Goal: Transaction & Acquisition: Purchase product/service

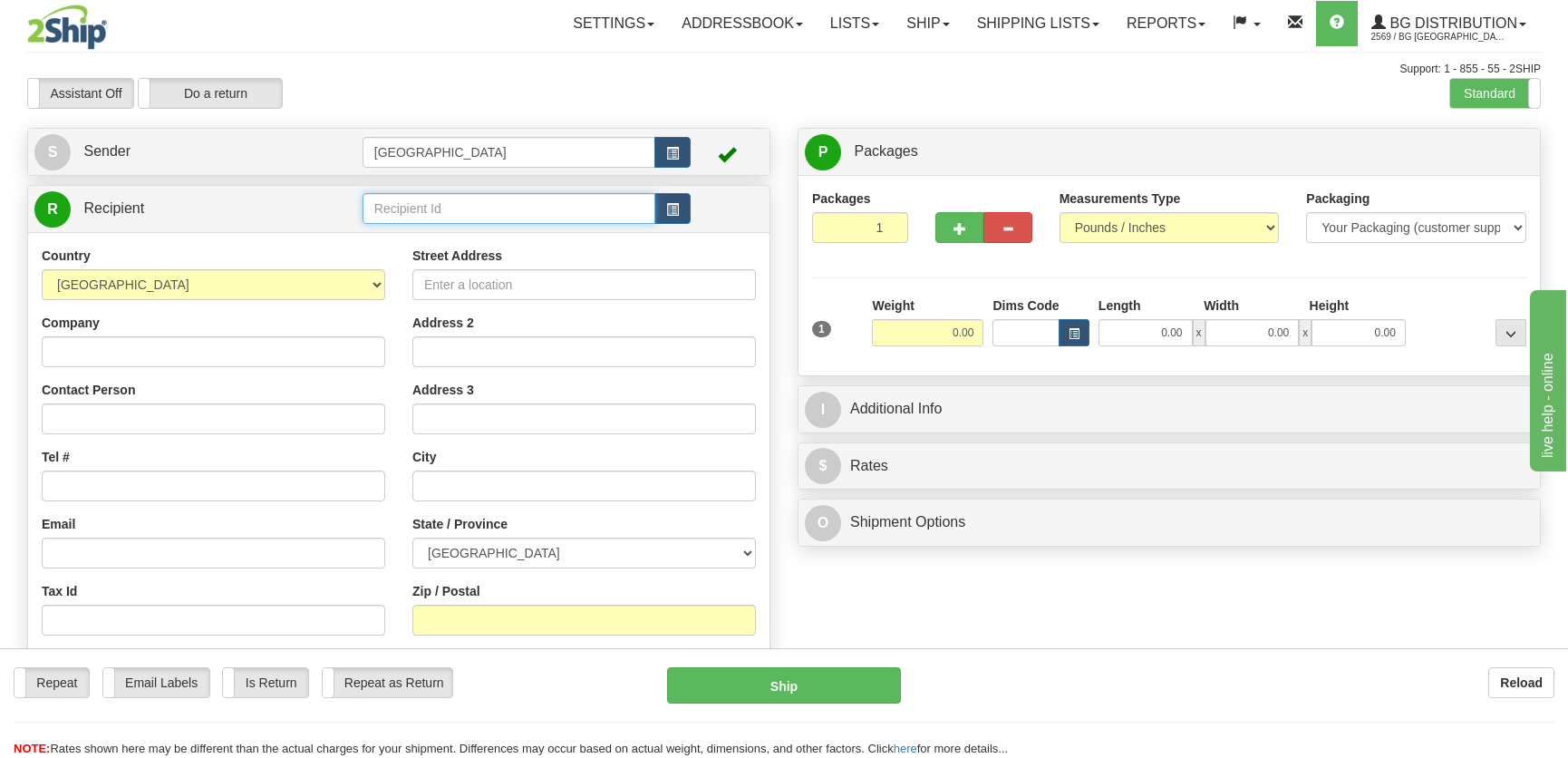
click at [442, 211] on input "text" at bounding box center [508, 208] width 292 height 31
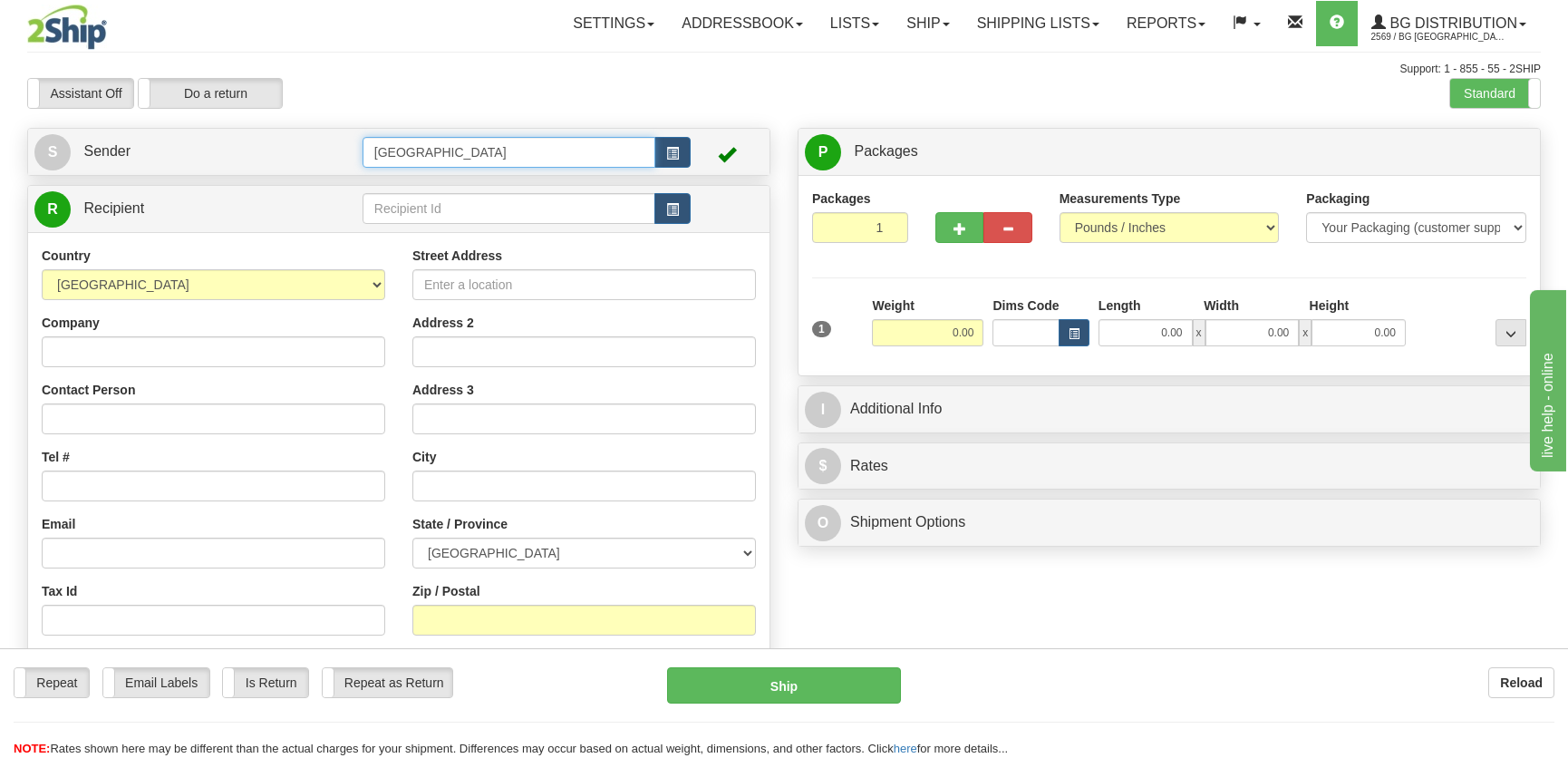
drag, startPoint x: 448, startPoint y: 142, endPoint x: 343, endPoint y: 154, distance: 105.7
click at [343, 154] on tr "S Sender [GEOGRAPHIC_DATA]" at bounding box center [399, 152] width 729 height 37
click at [408, 174] on div "8-10" at bounding box center [505, 180] width 273 height 18
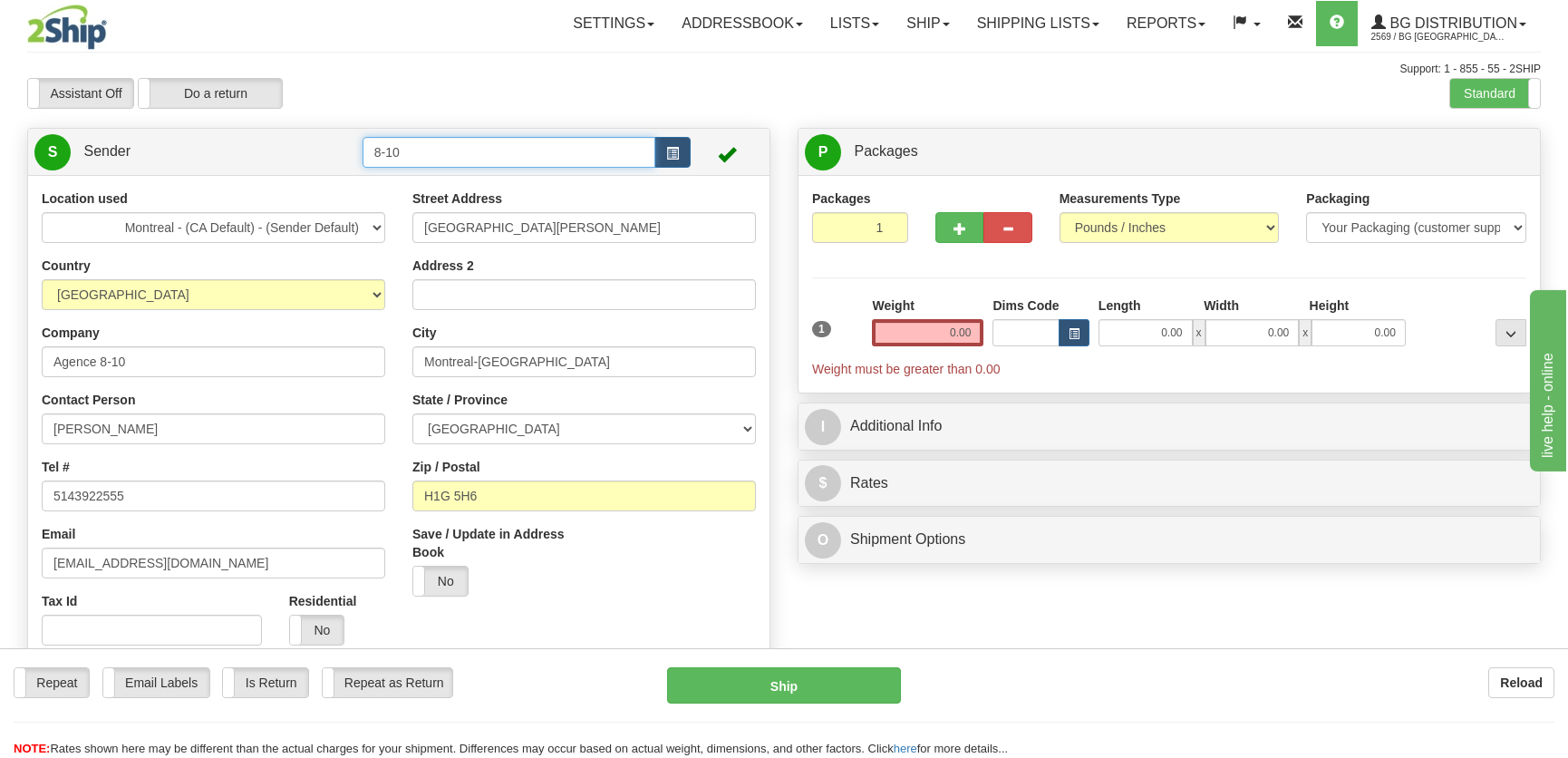
scroll to position [494, 0]
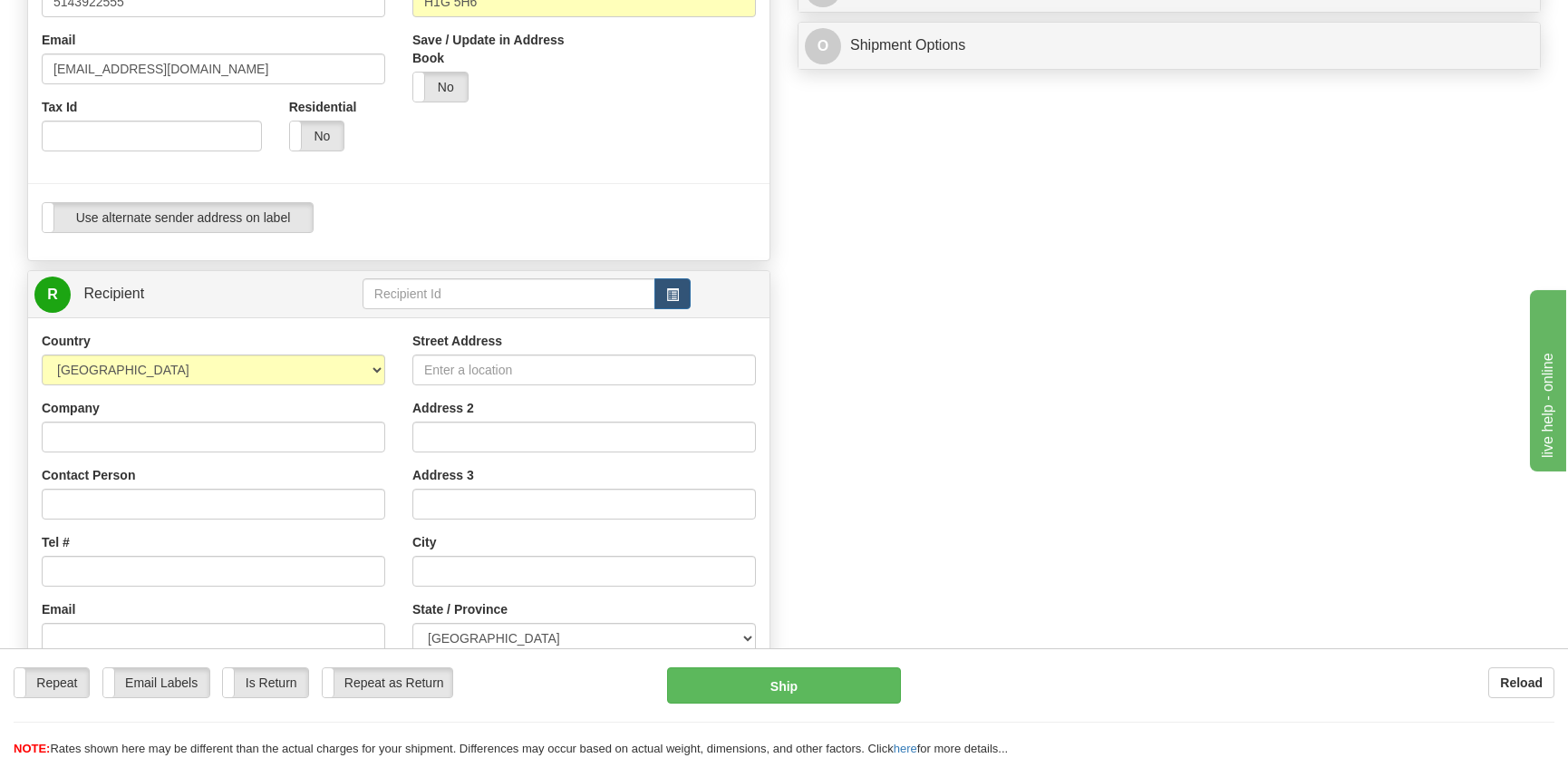
type input "8-10"
click at [467, 305] on input "text" at bounding box center [508, 293] width 292 height 31
click at [477, 315] on div "BG ST-BRUNO" at bounding box center [505, 321] width 273 height 18
type input "BG ST-BRUNO"
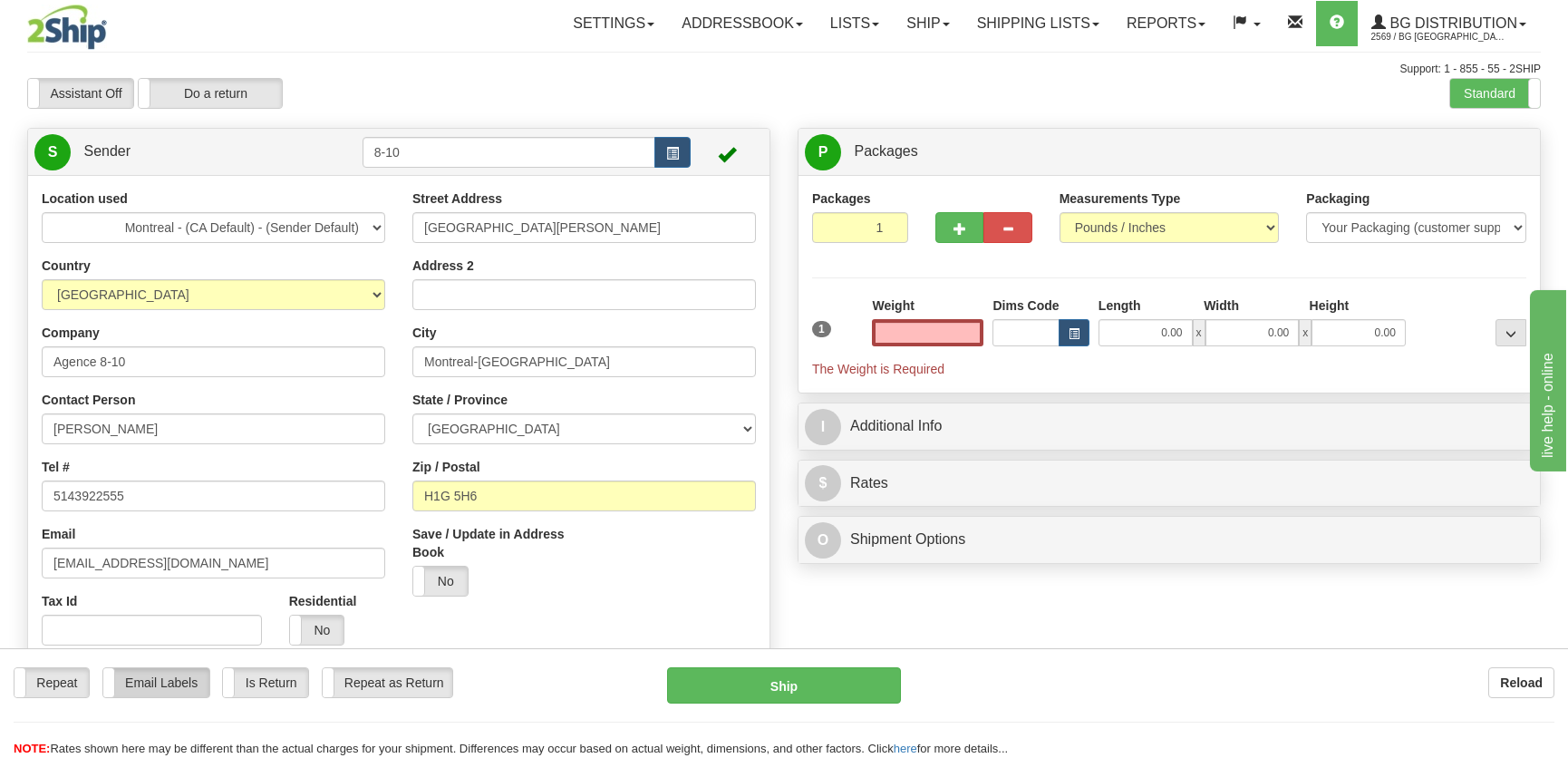
type input "0.00"
click at [159, 692] on label "Email Labels" at bounding box center [157, 682] width 107 height 29
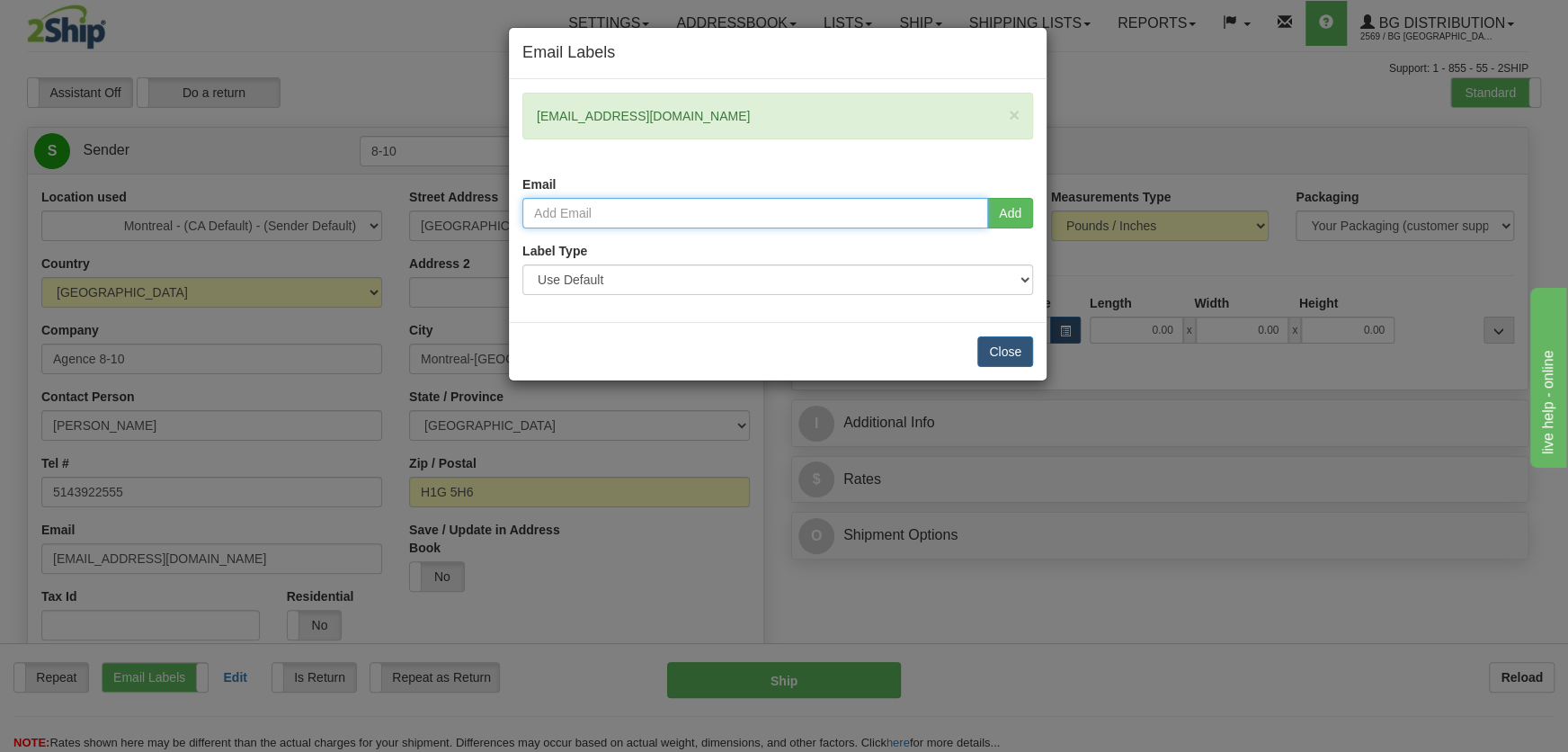
click at [726, 206] on input "email" at bounding box center [755, 213] width 466 height 31
type input "nvoyer@bgdistribution.ca"
click at [1020, 221] on button "Add" at bounding box center [1011, 213] width 46 height 31
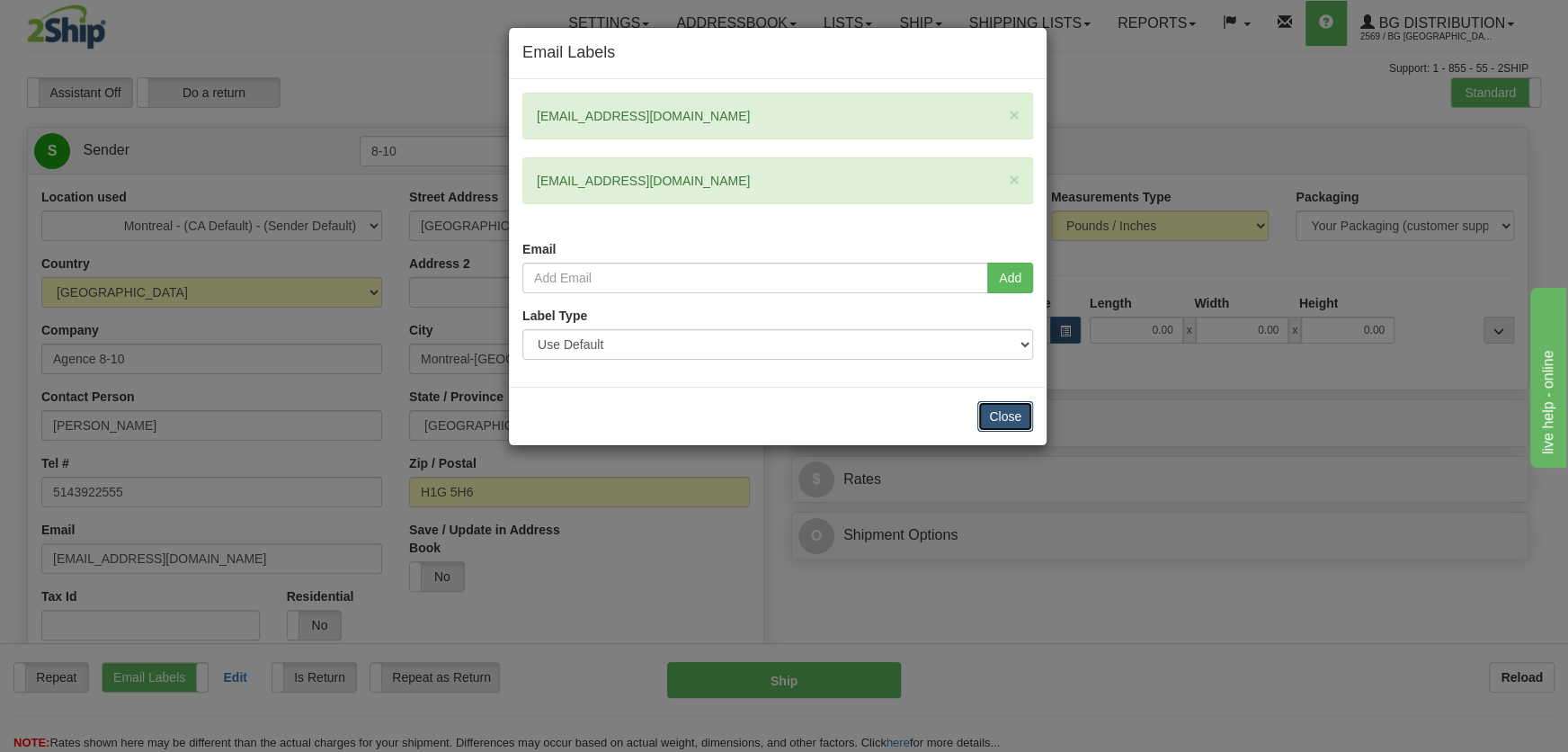
click at [1031, 411] on button "Close" at bounding box center [1005, 416] width 56 height 31
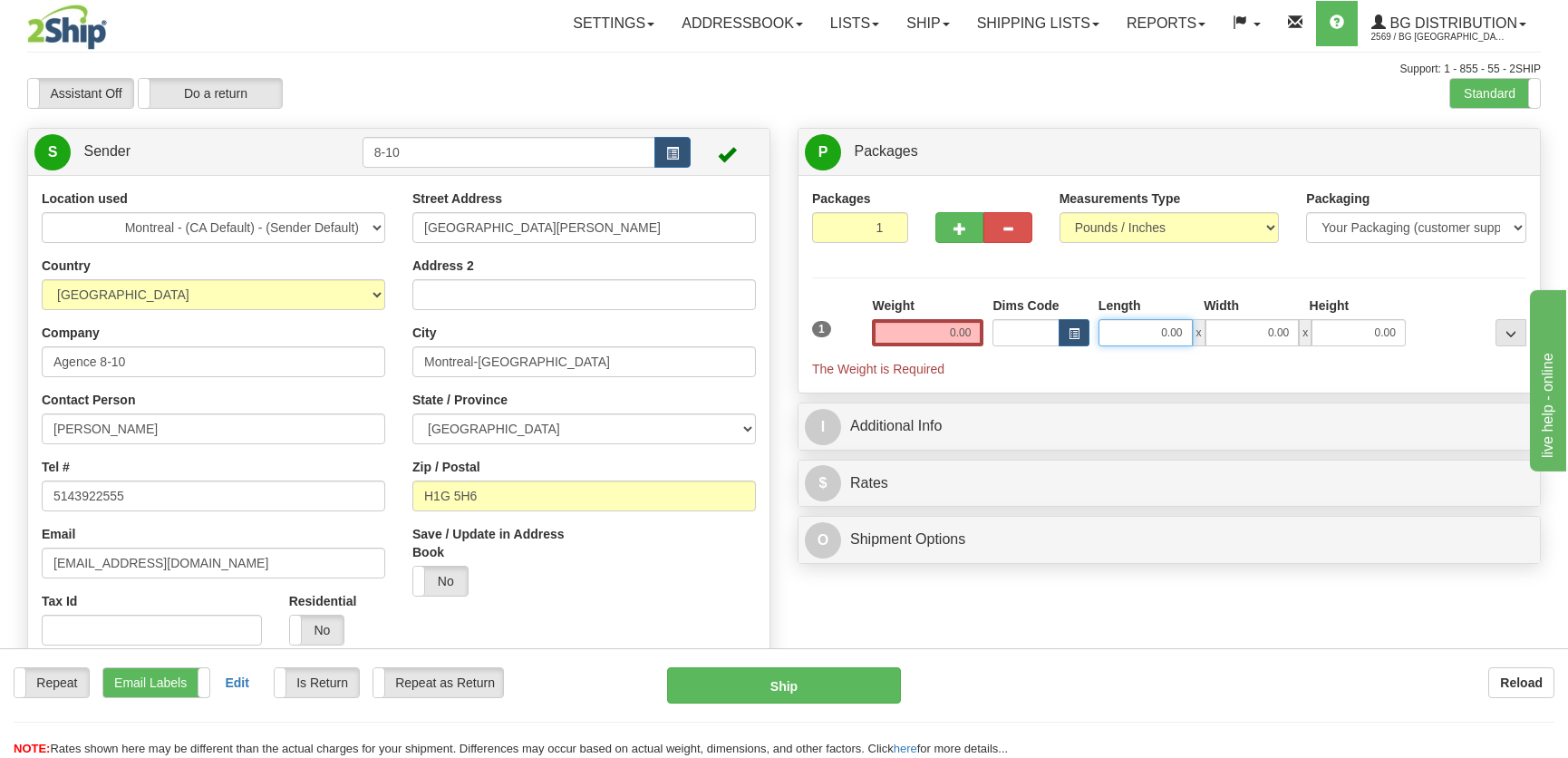
click at [1135, 336] on input "0.00" at bounding box center [1145, 332] width 94 height 27
type input "12.00"
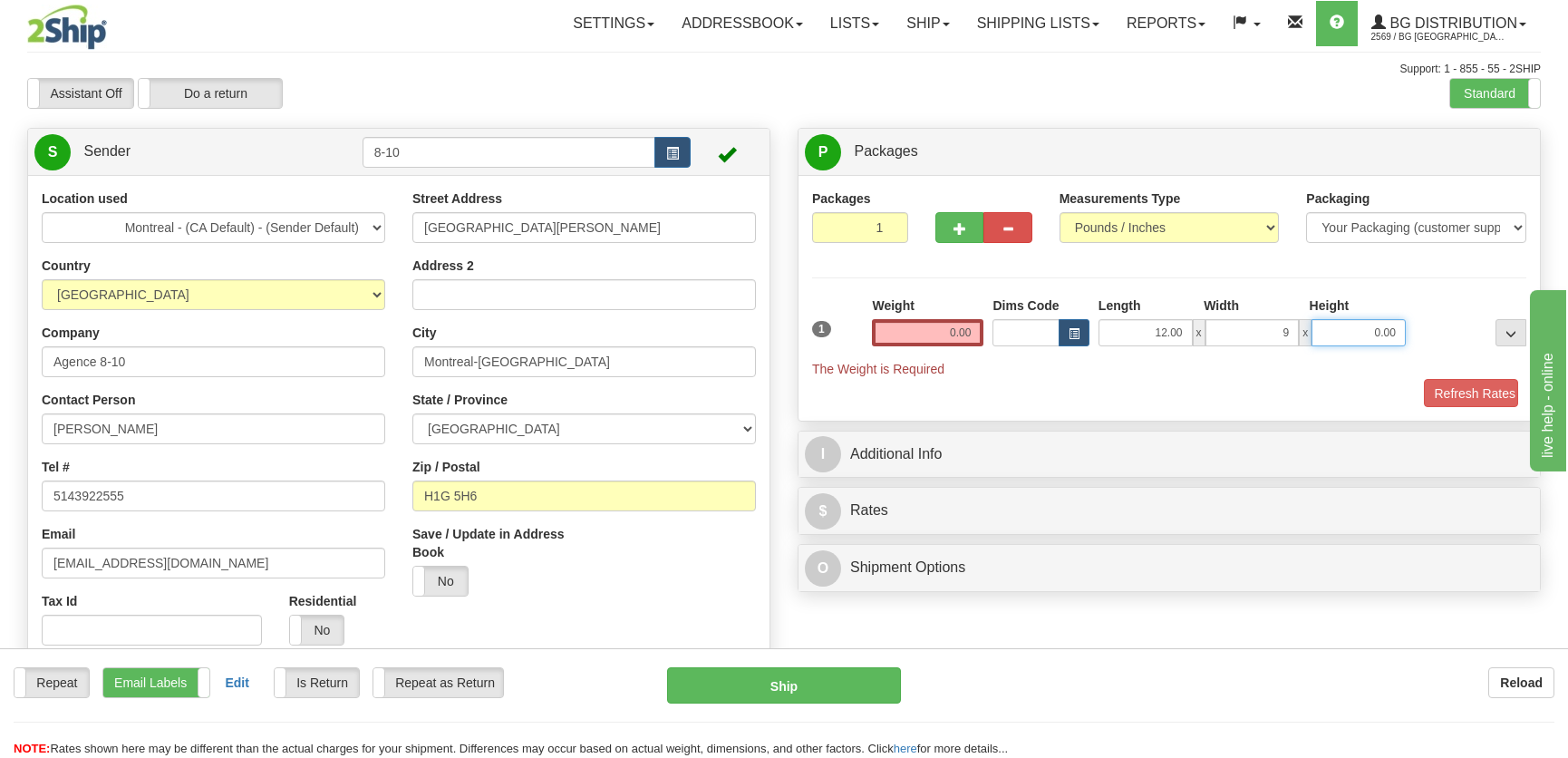
type input "9.00"
type input "5.00"
click at [938, 332] on input "0.00" at bounding box center [927, 332] width 111 height 27
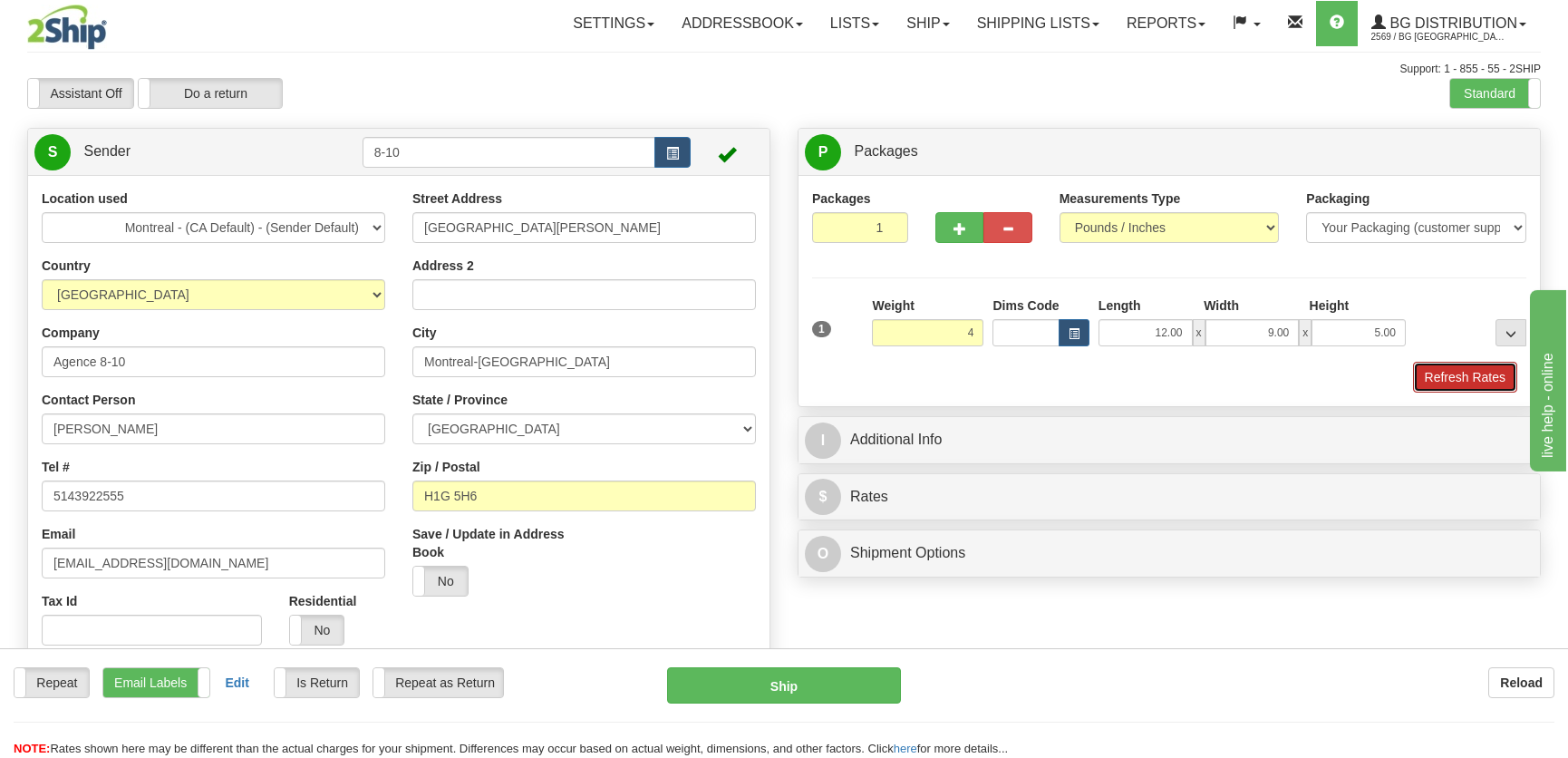
click at [1435, 372] on button "Refresh Rates" at bounding box center [1465, 377] width 105 height 31
type input "4.00"
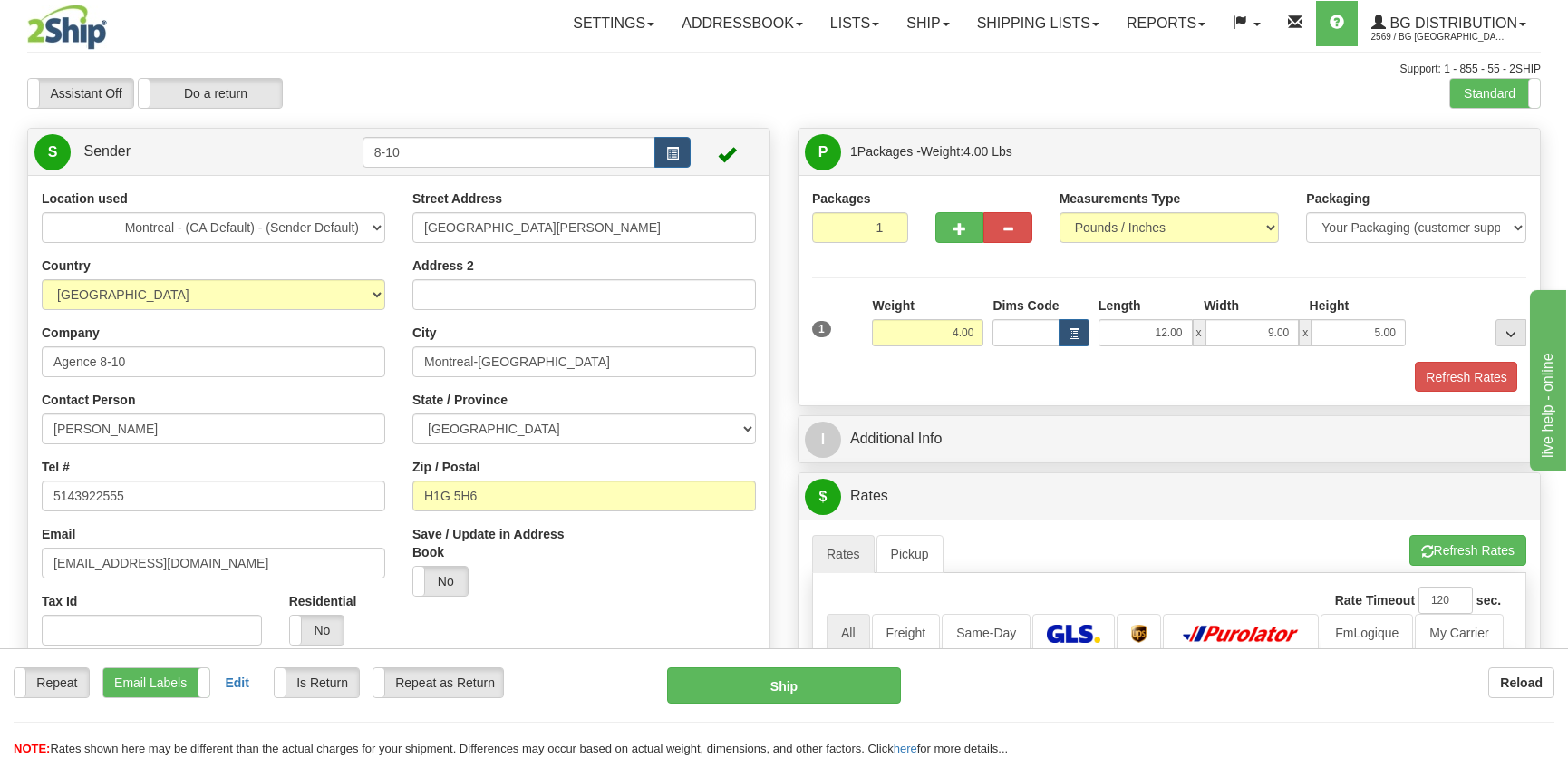
click at [1276, 438] on div "P Packages 1 Packages - Weight: 4.00 Lbs Shipment Level Shipm. Package Level Pa…" at bounding box center [1170, 546] width 771 height 837
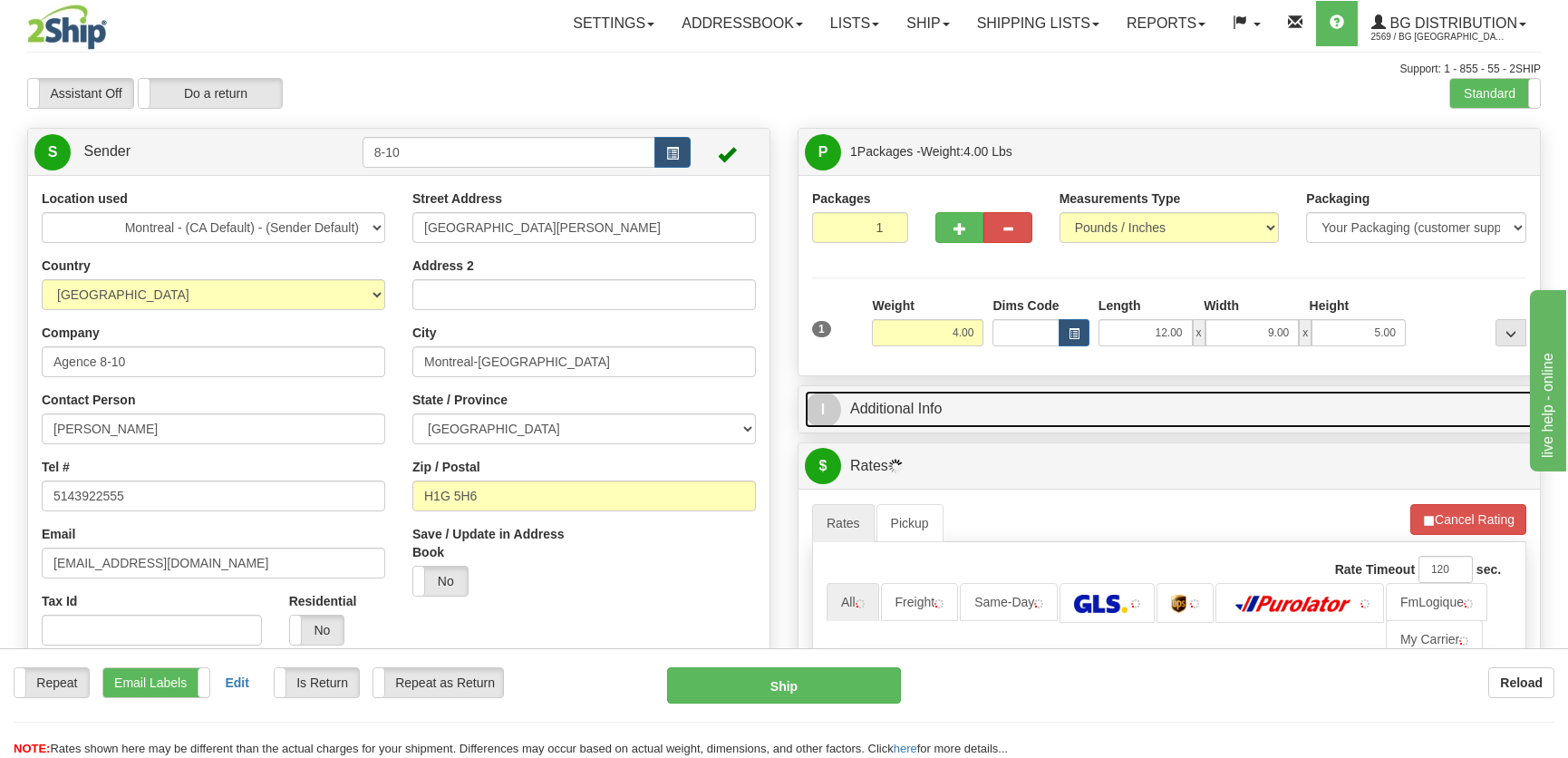
click at [1296, 415] on link "I Additional Info" at bounding box center [1169, 409] width 729 height 37
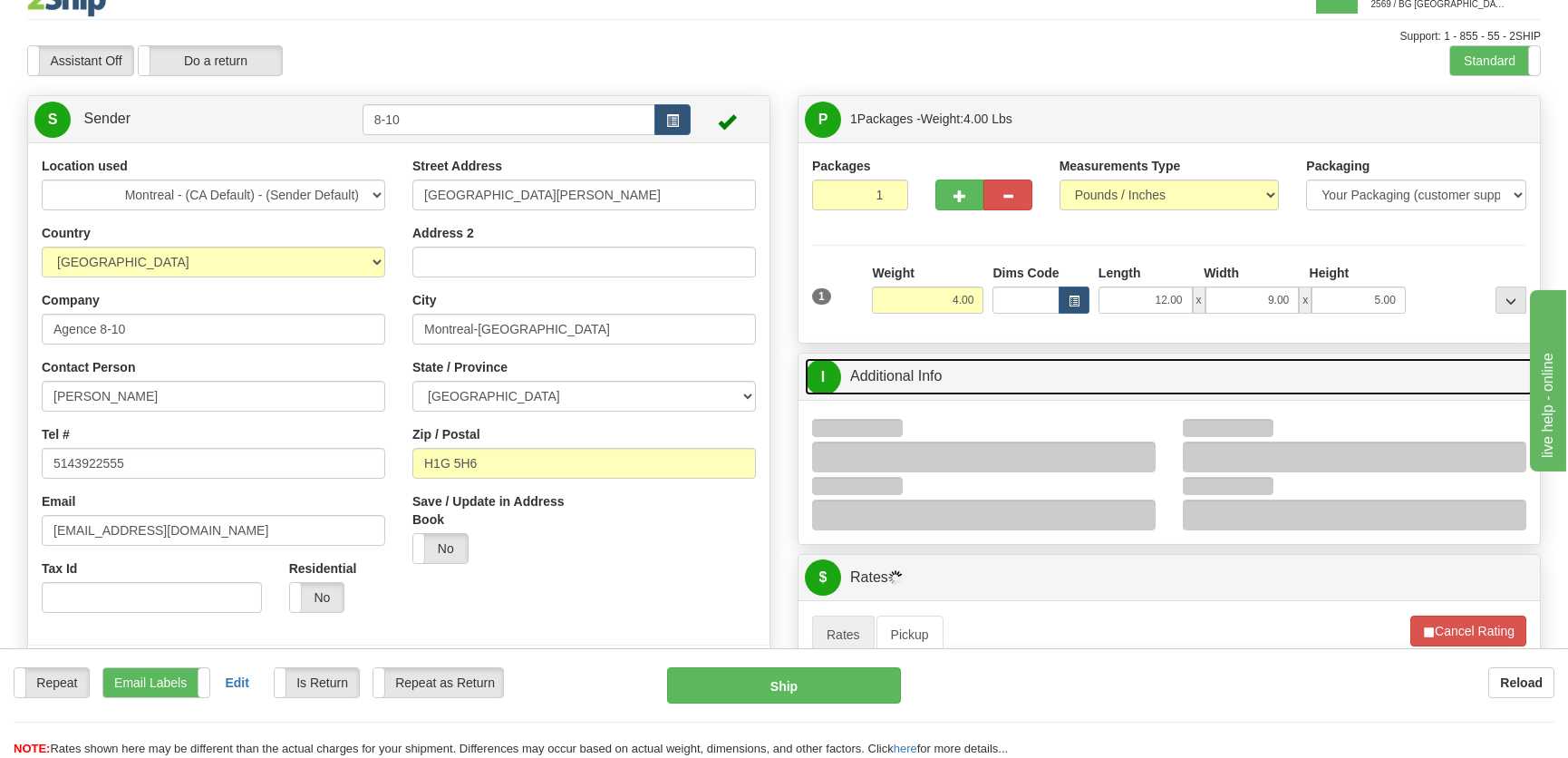
scroll to position [247, 0]
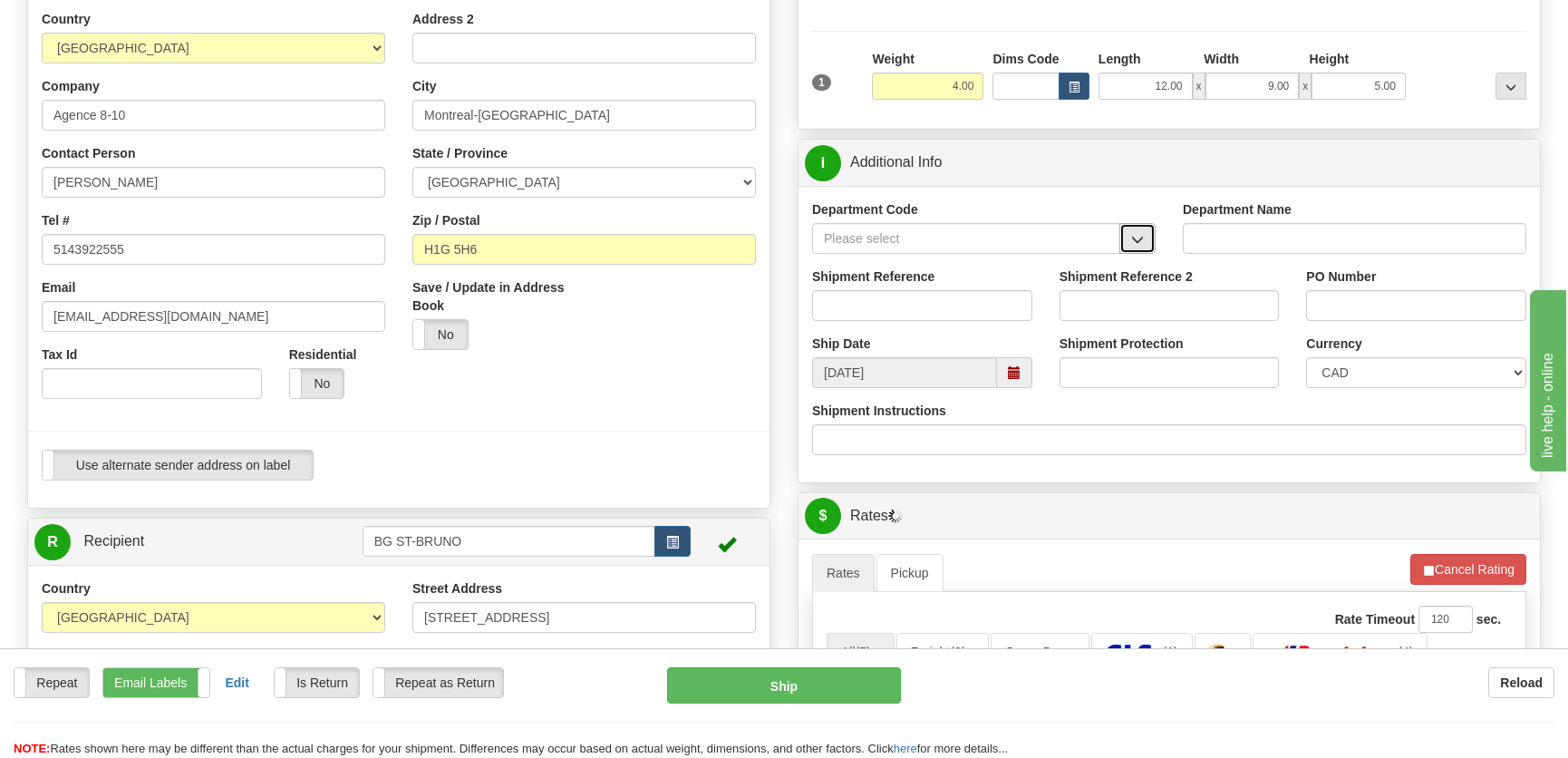
click at [1152, 235] on button "button" at bounding box center [1137, 238] width 36 height 31
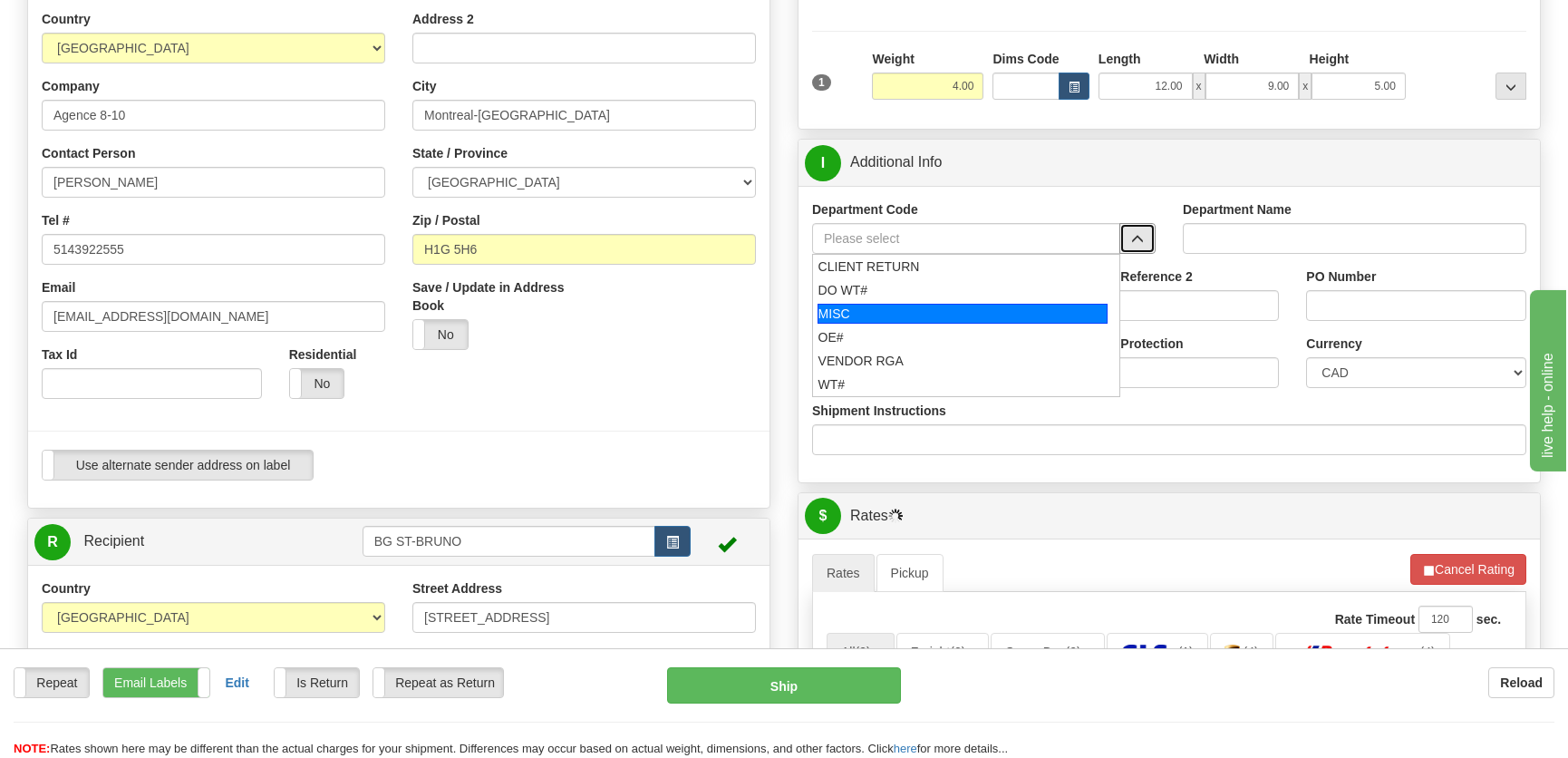
click at [875, 316] on div "MISC" at bounding box center [963, 314] width 291 height 20
type input "MISC"
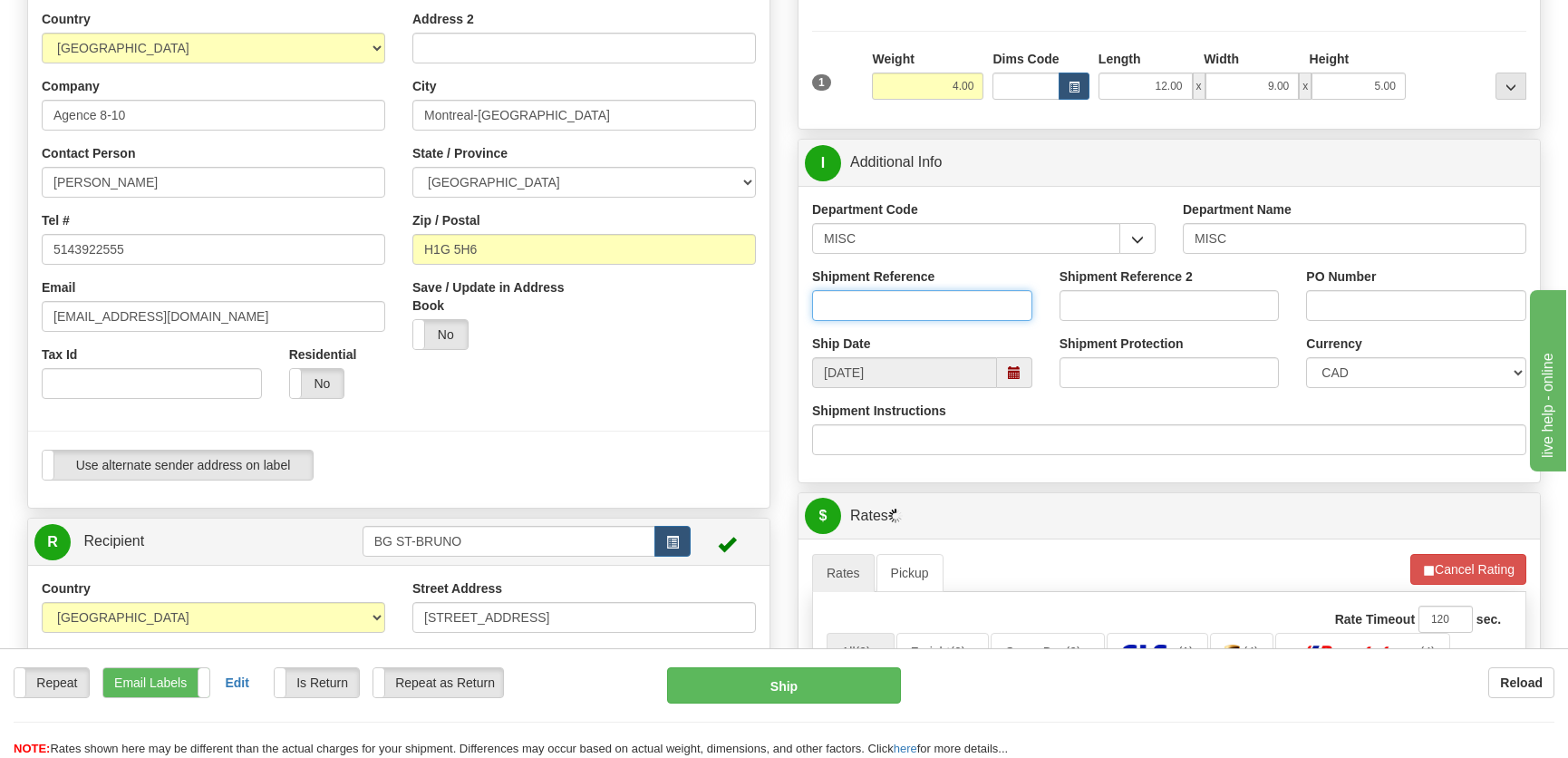
click at [876, 307] on input "Shipment Reference" at bounding box center [922, 306] width 220 height 31
type input "8001493-00"
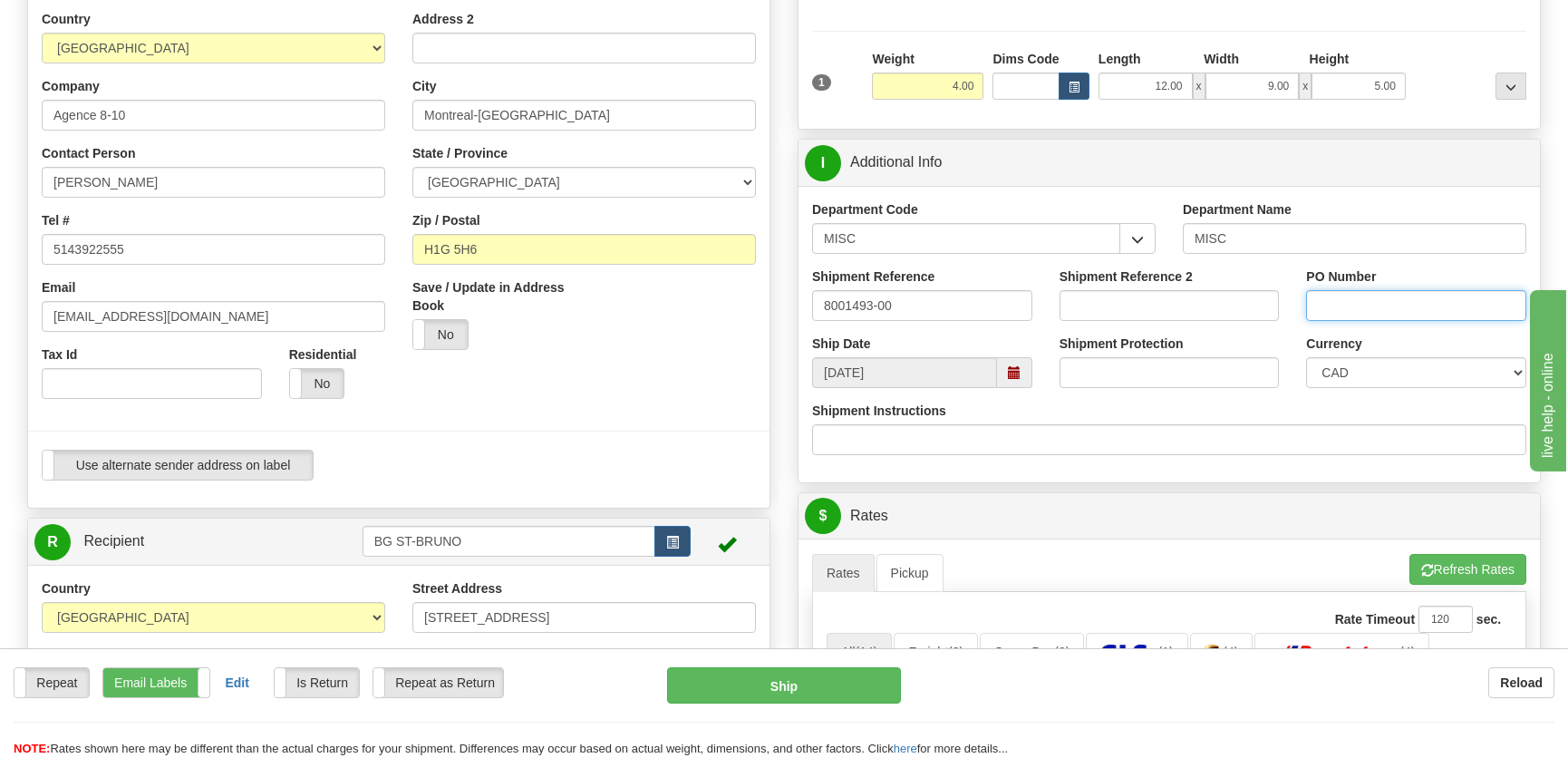
click at [1353, 305] on input "PO Number" at bounding box center [1416, 306] width 220 height 31
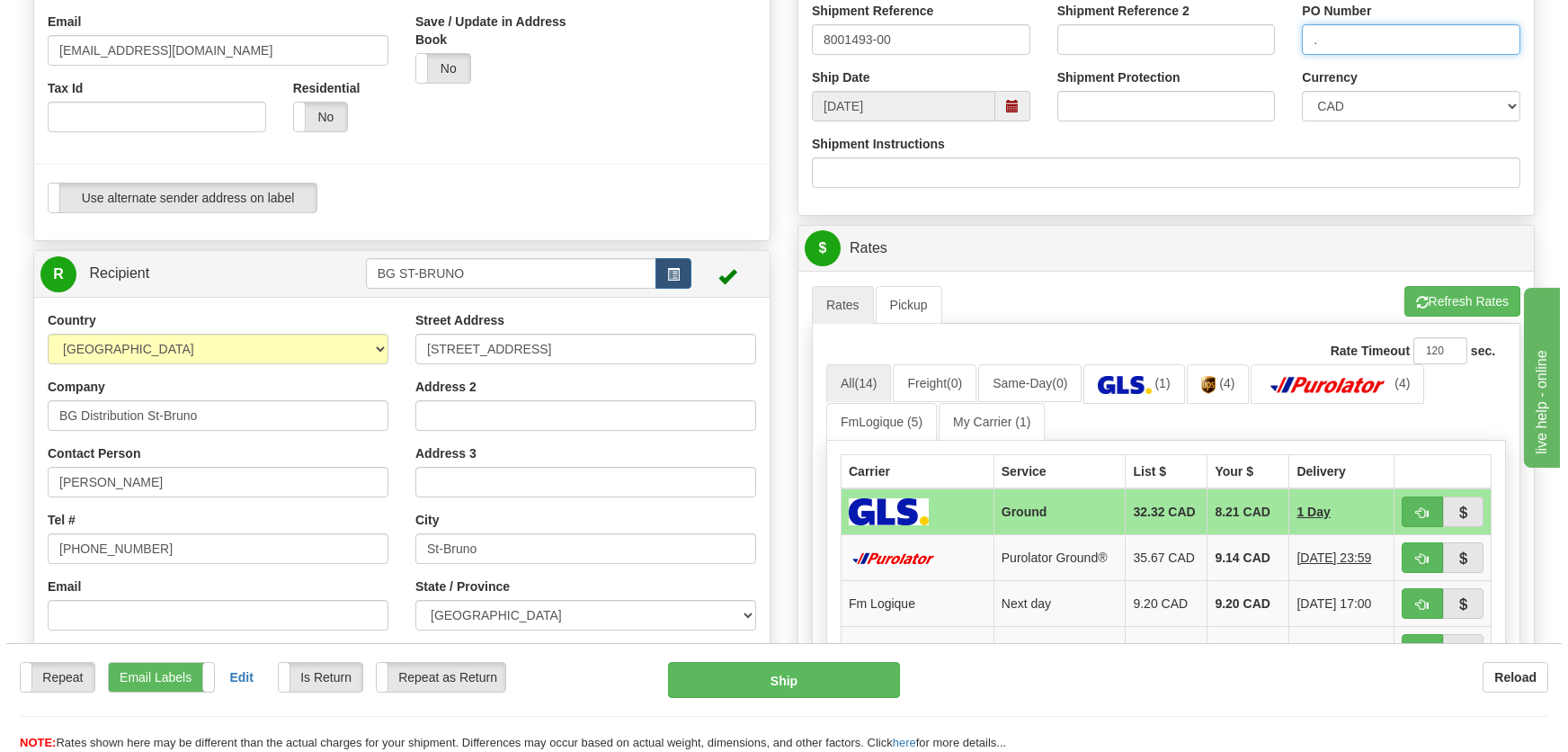
scroll to position [736, 0]
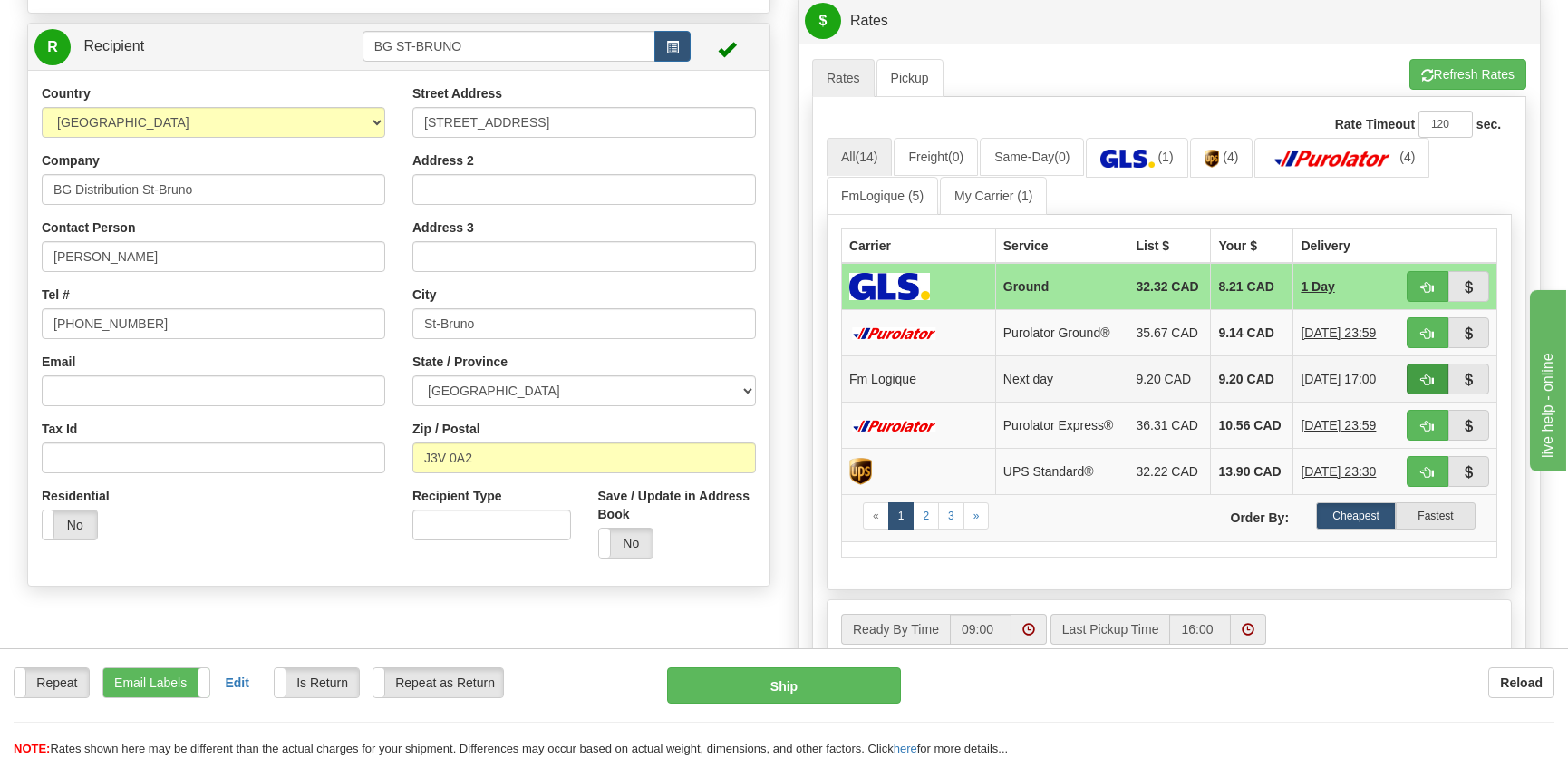
type input "."
click at [1414, 375] on button "button" at bounding box center [1428, 379] width 42 height 31
type input "jour"
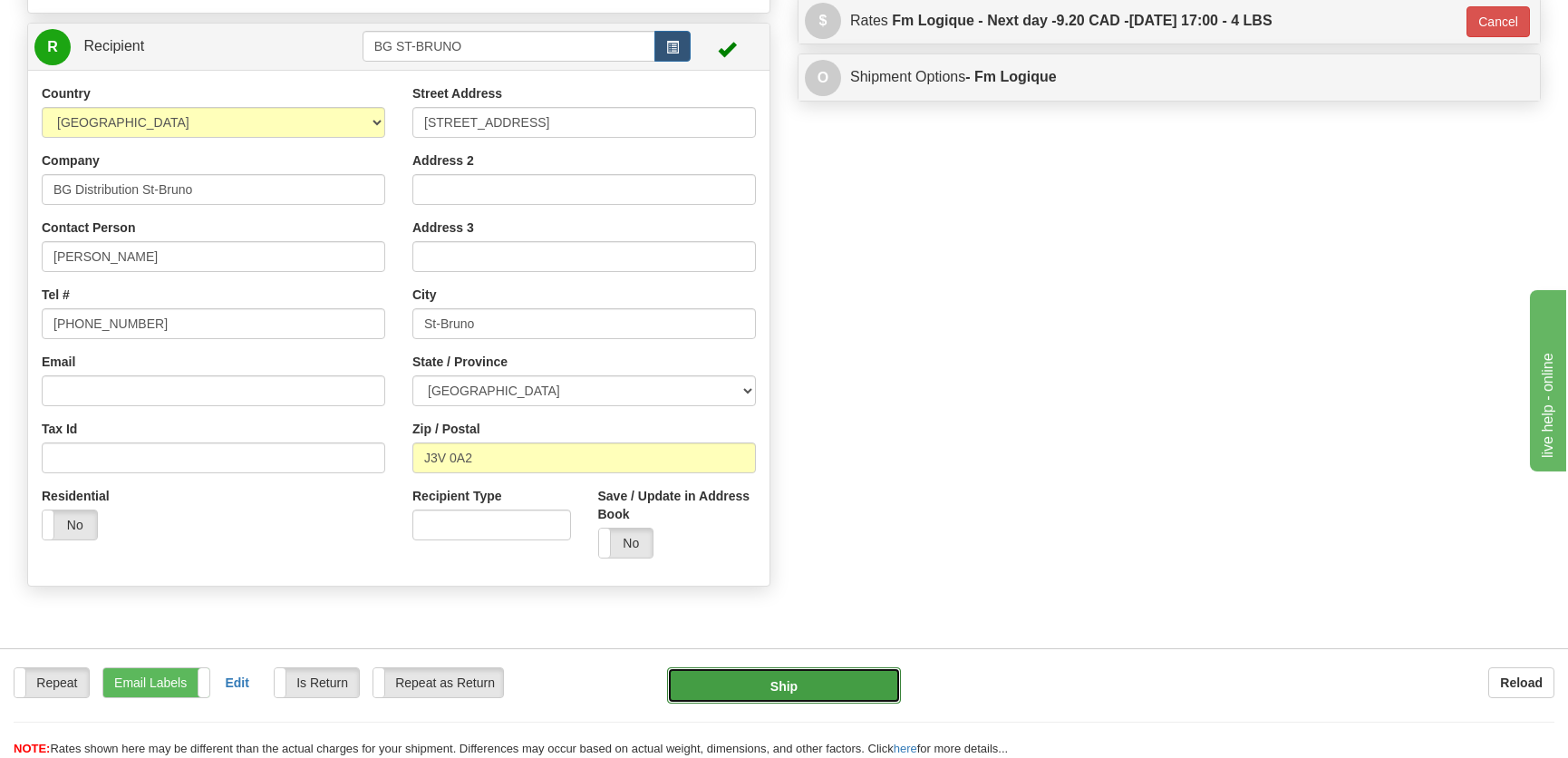
click at [781, 671] on button "Ship" at bounding box center [784, 684] width 233 height 36
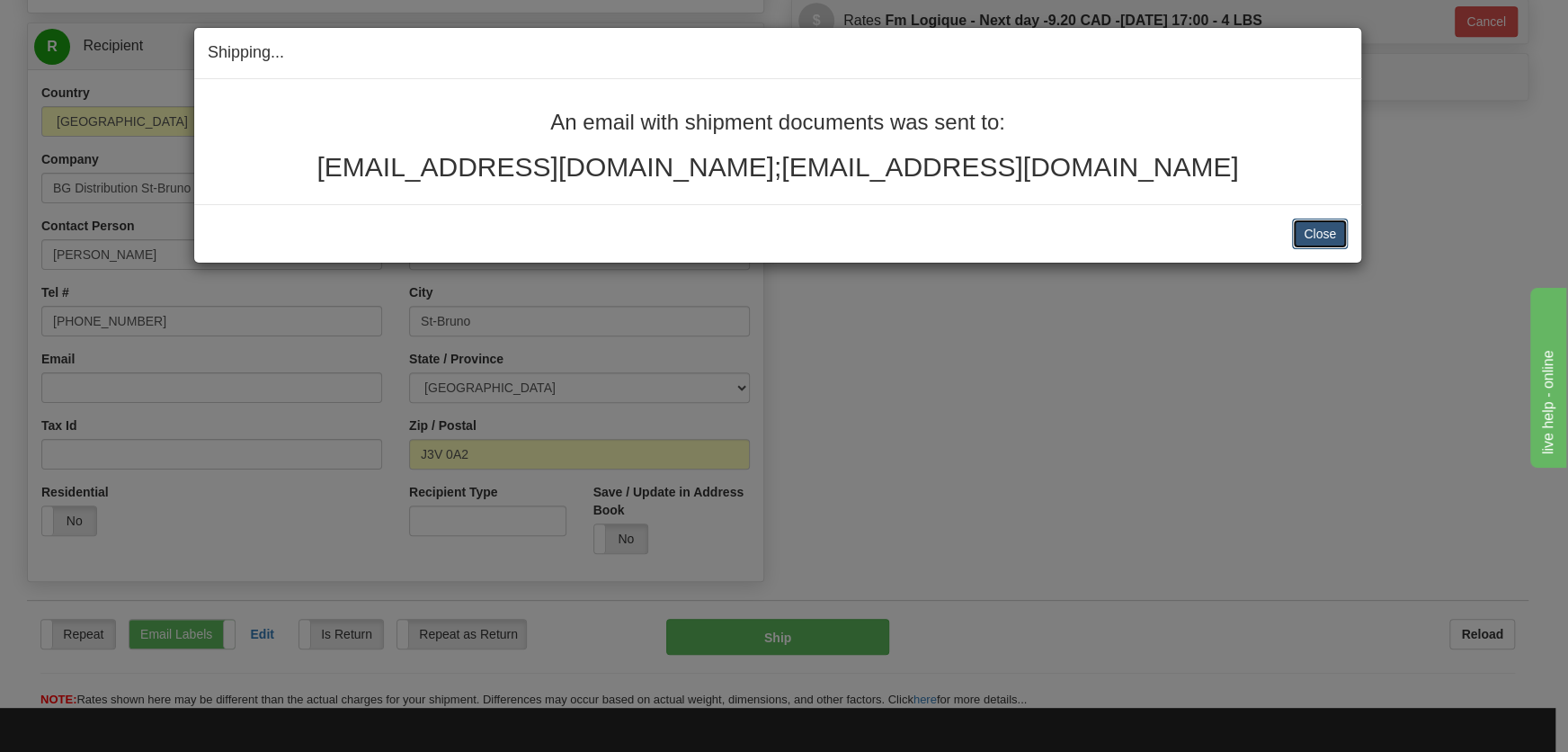
click at [1322, 240] on button "Close" at bounding box center [1320, 233] width 56 height 31
